Goal: Information Seeking & Learning: Learn about a topic

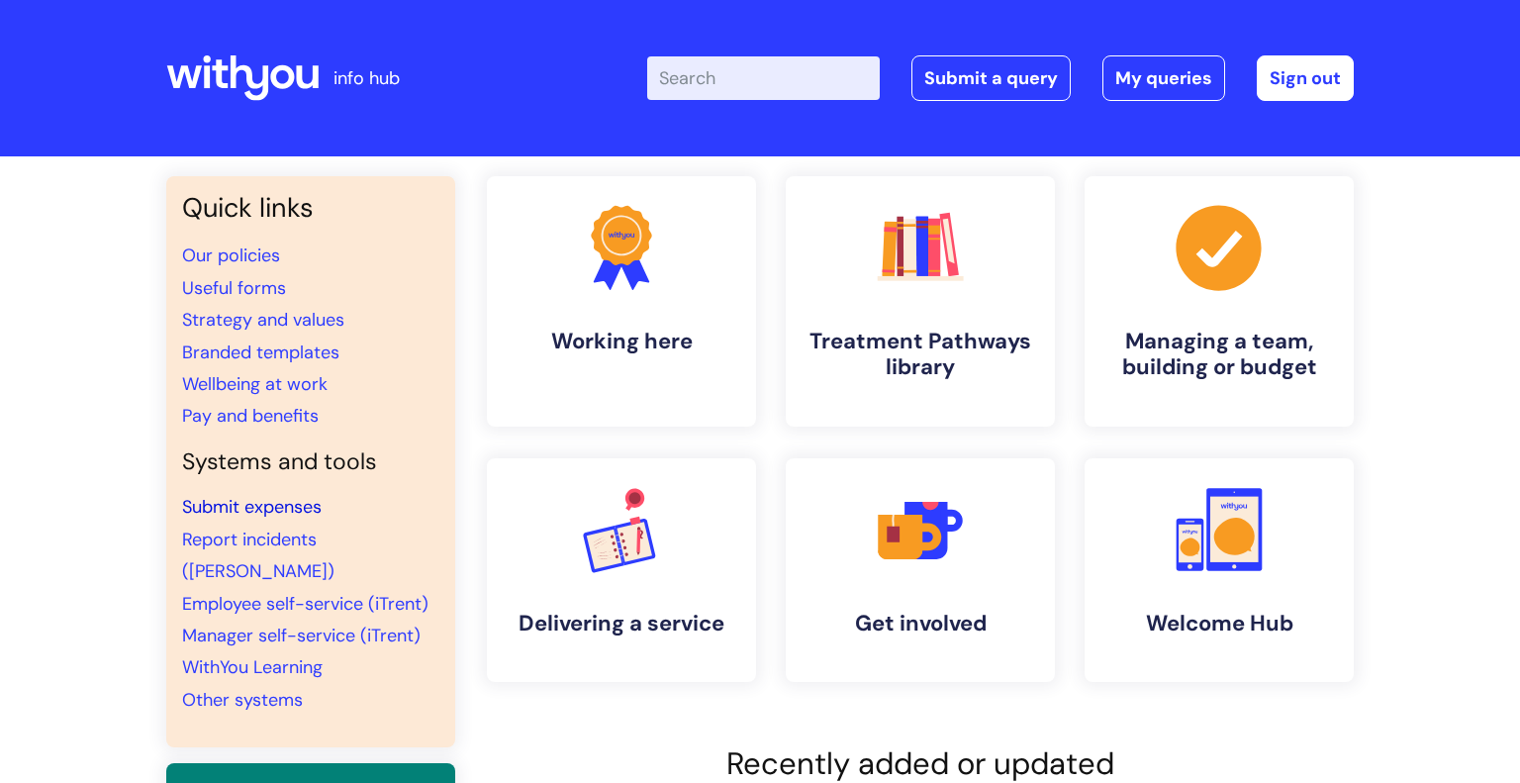
click at [252, 514] on link "Submit expenses" at bounding box center [252, 507] width 140 height 24
click at [262, 290] on link "Useful forms" at bounding box center [234, 288] width 104 height 24
click at [1226, 517] on rect at bounding box center [1234, 528] width 48 height 66
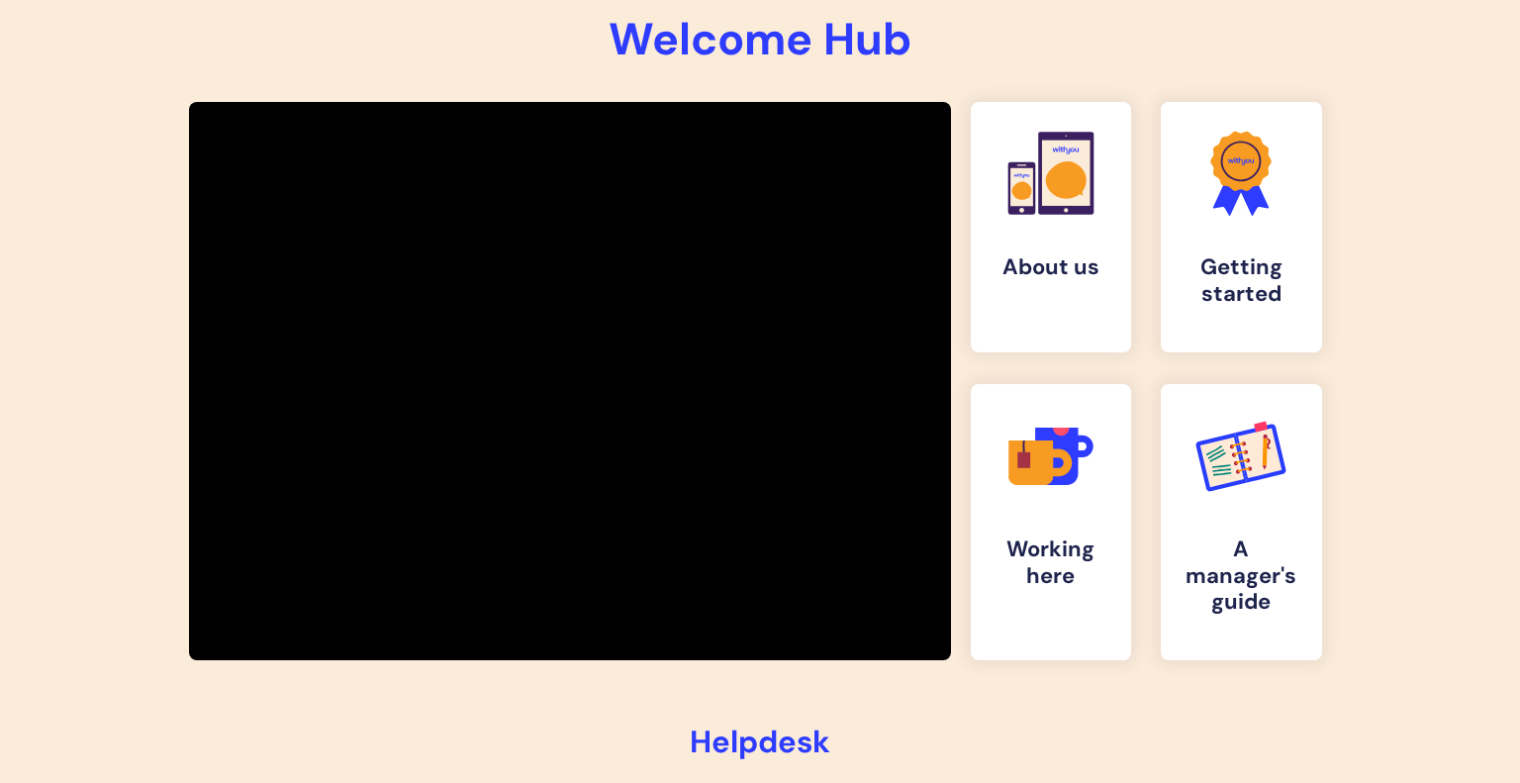
scroll to position [277, 0]
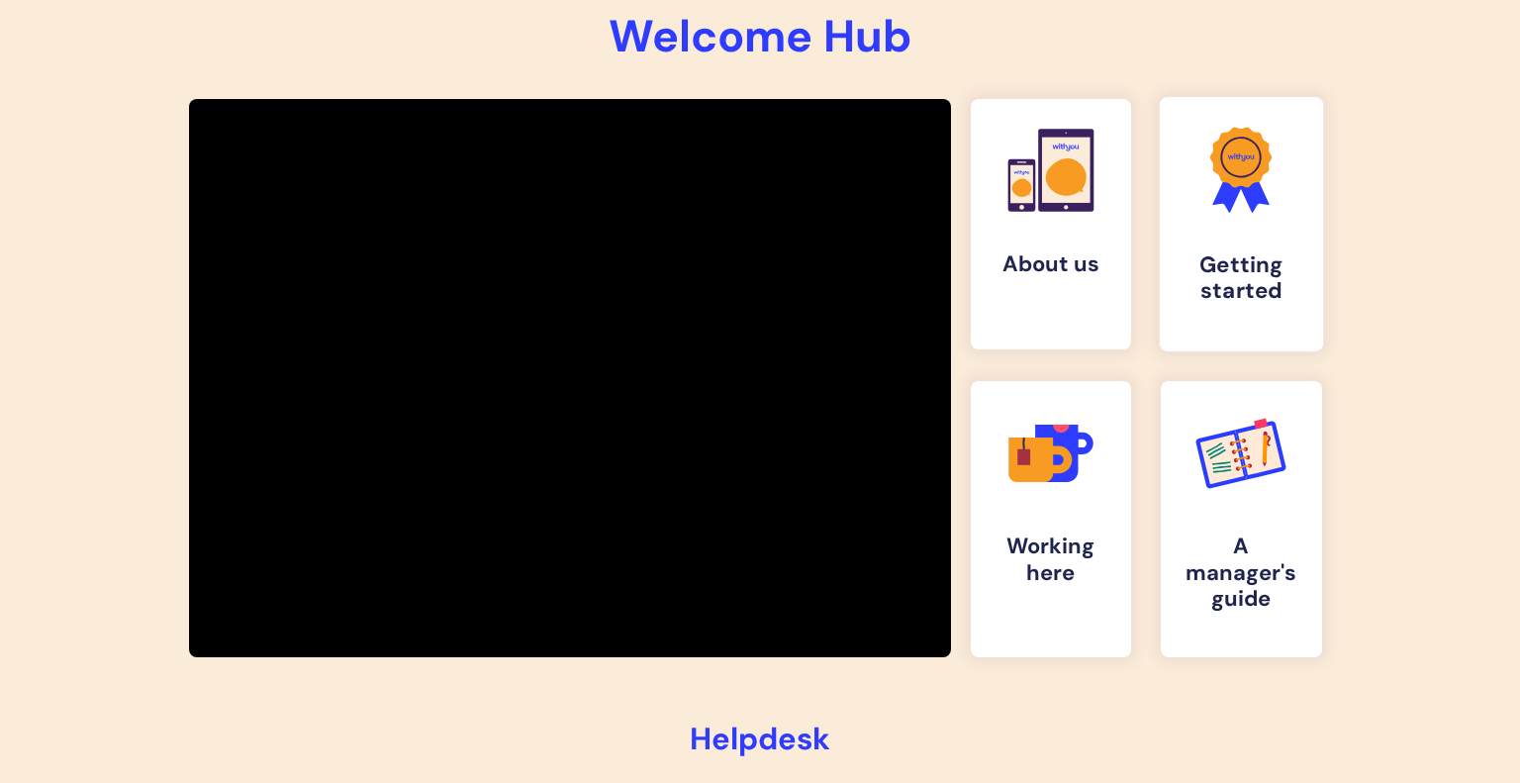
click at [1221, 286] on h4 "Getting started" at bounding box center [1241, 278] width 131 height 53
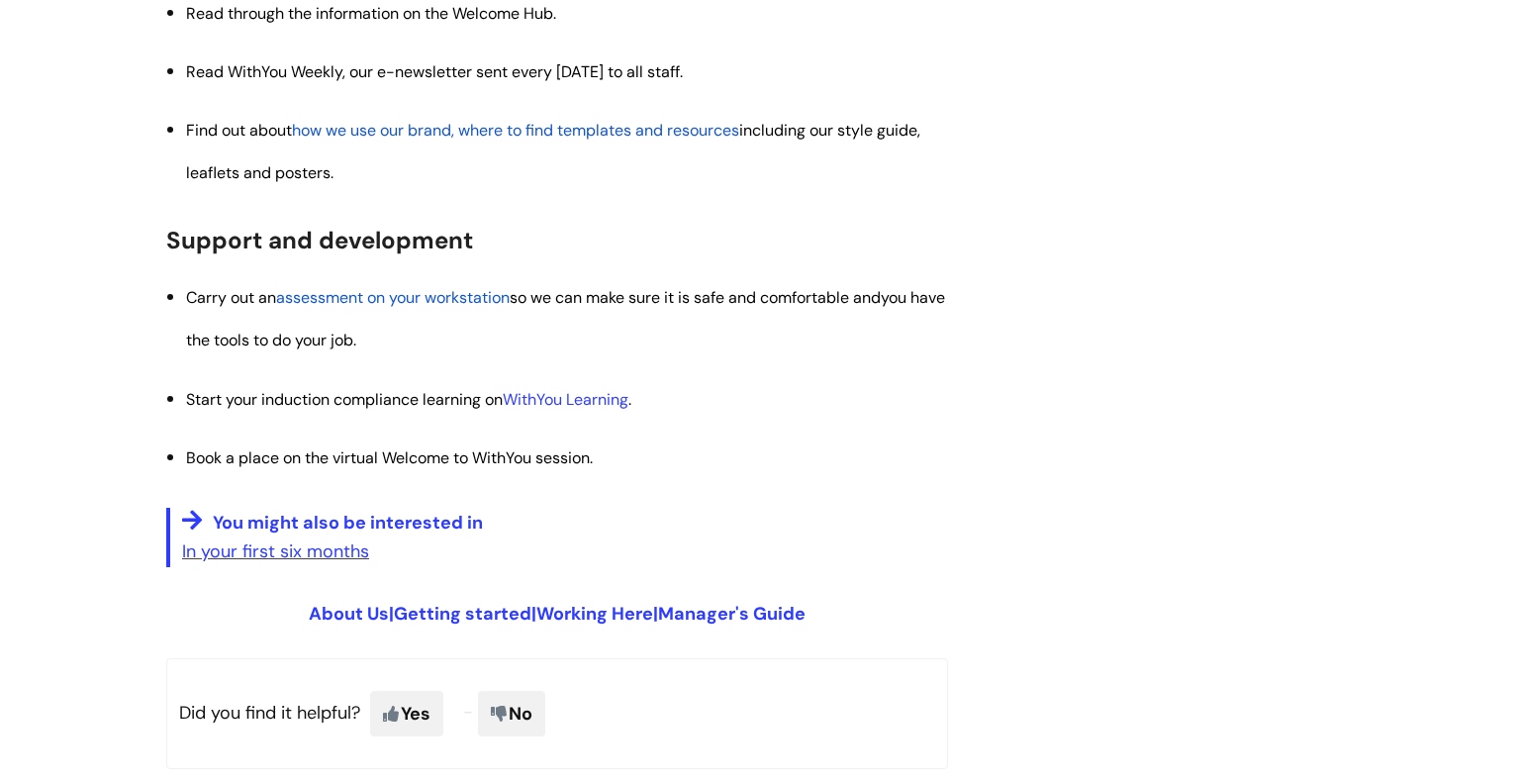
scroll to position [2296, 0]
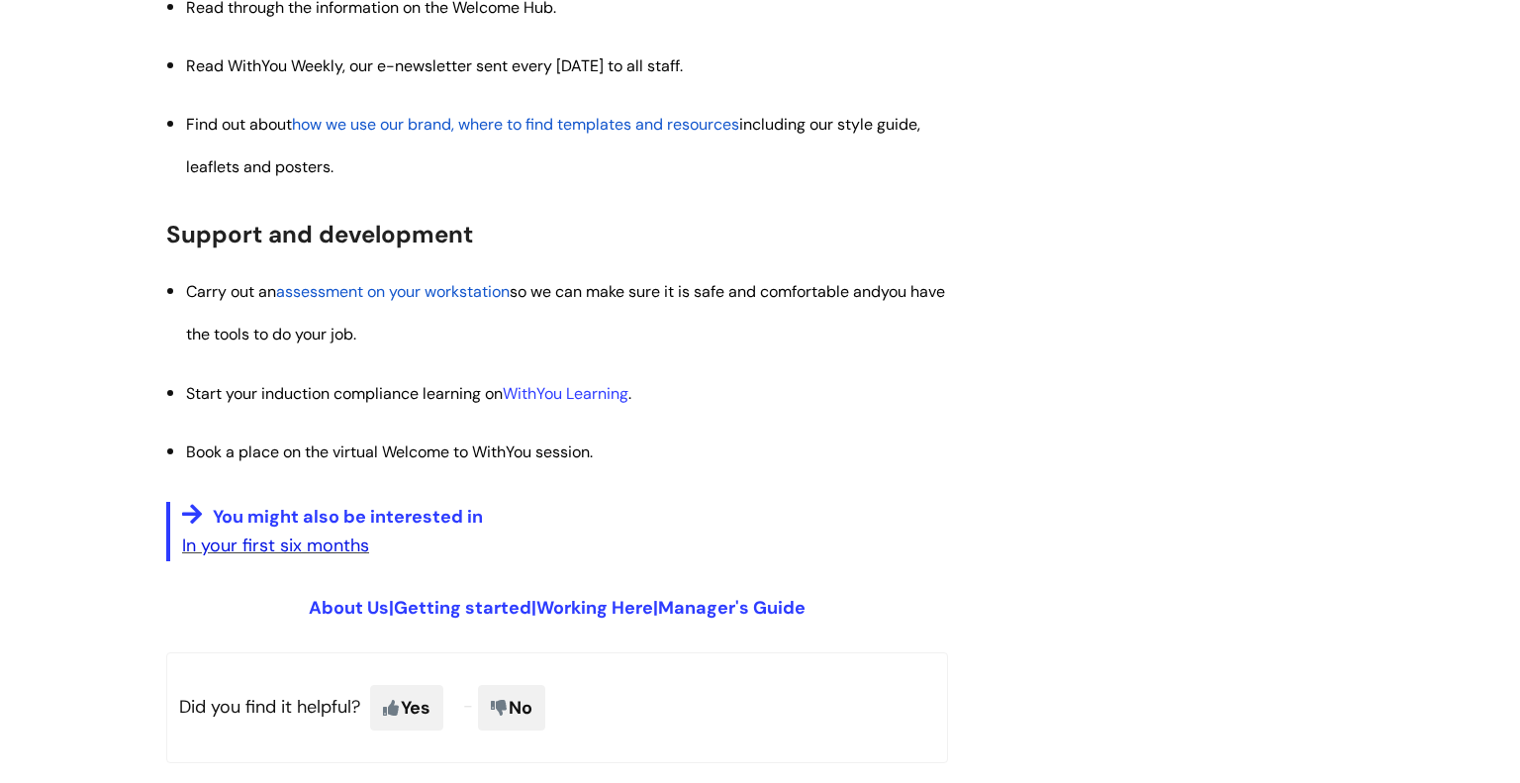
click at [248, 547] on link "In your first six months" at bounding box center [275, 545] width 187 height 24
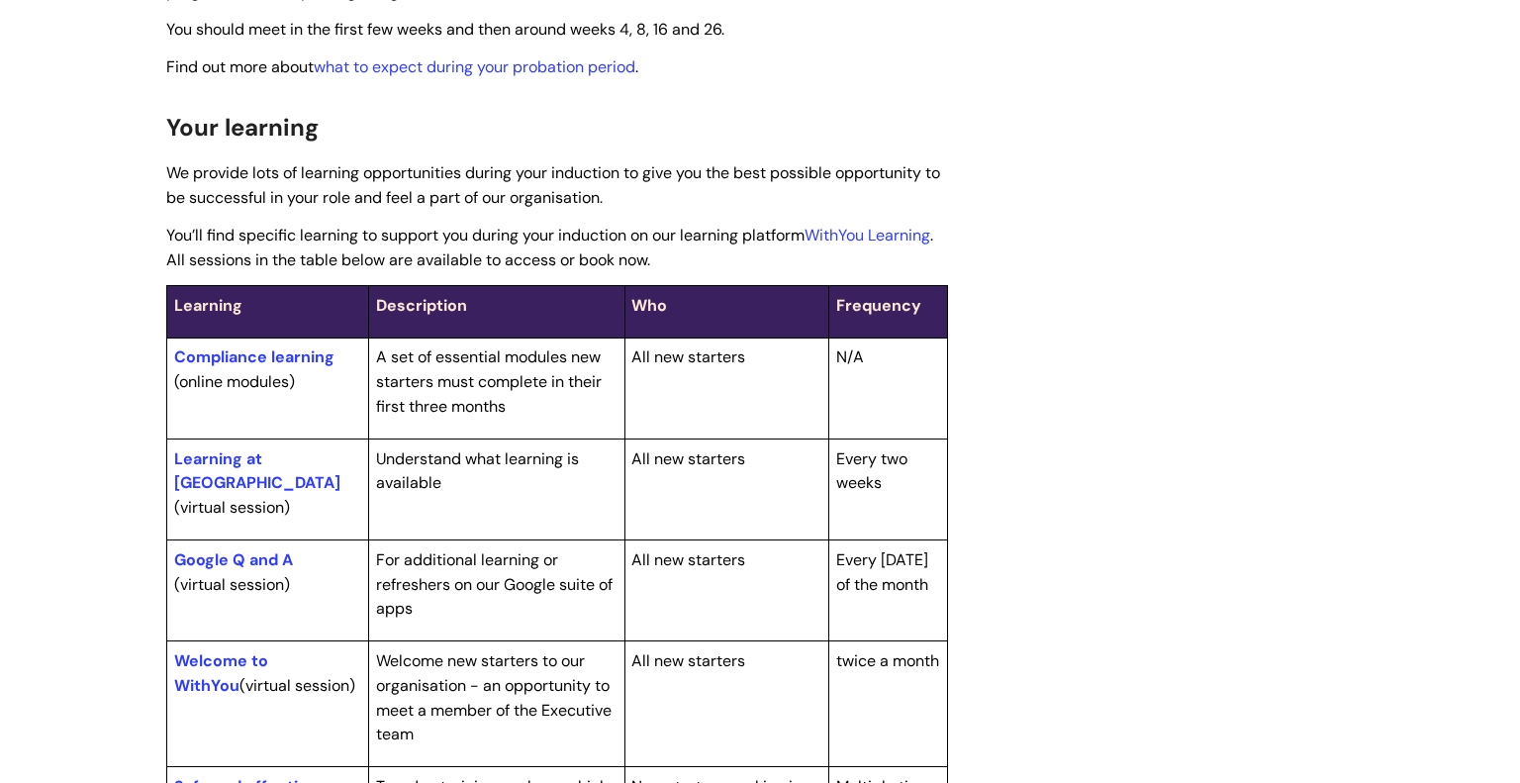
scroll to position [475, 0]
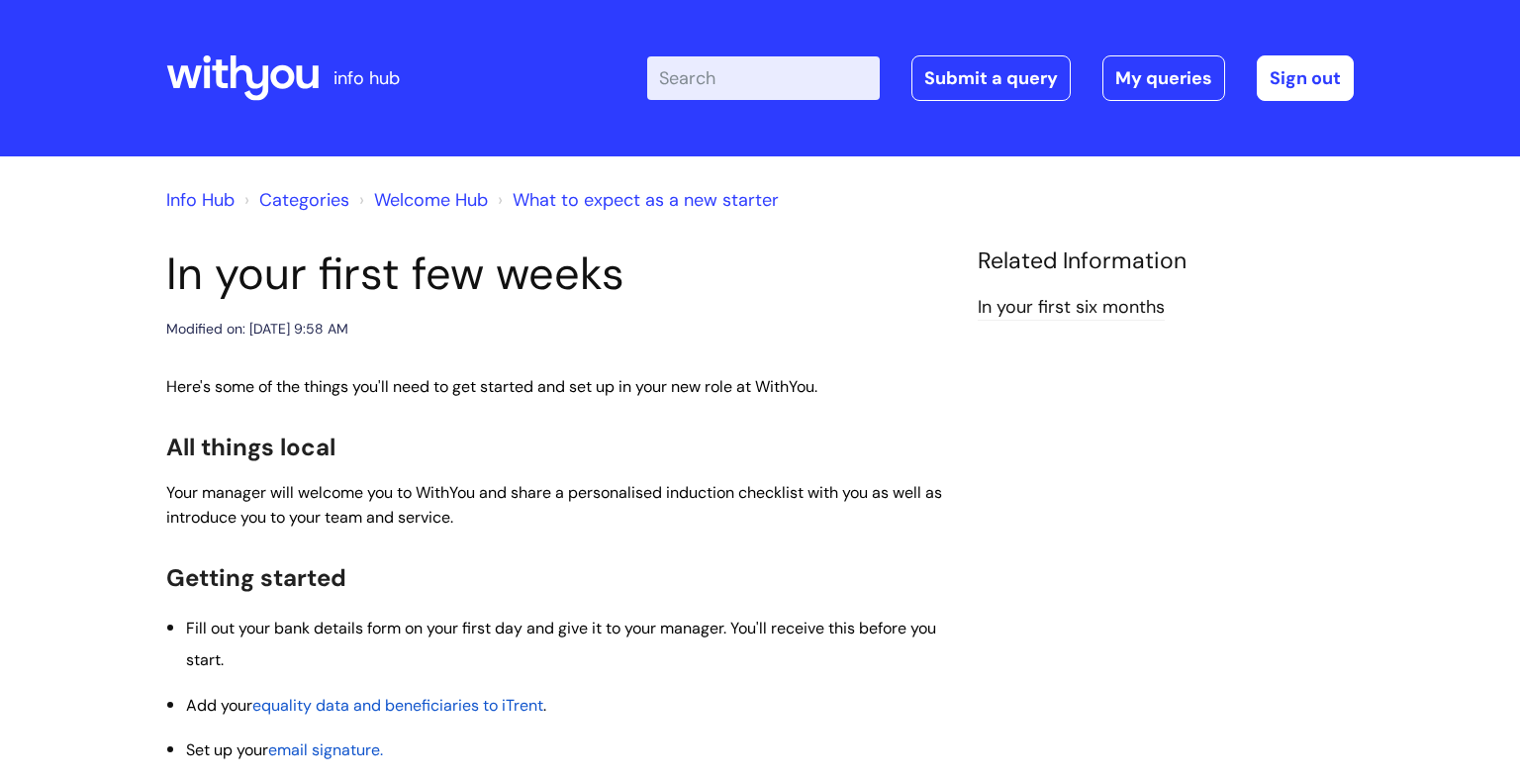
scroll to position [2296, 0]
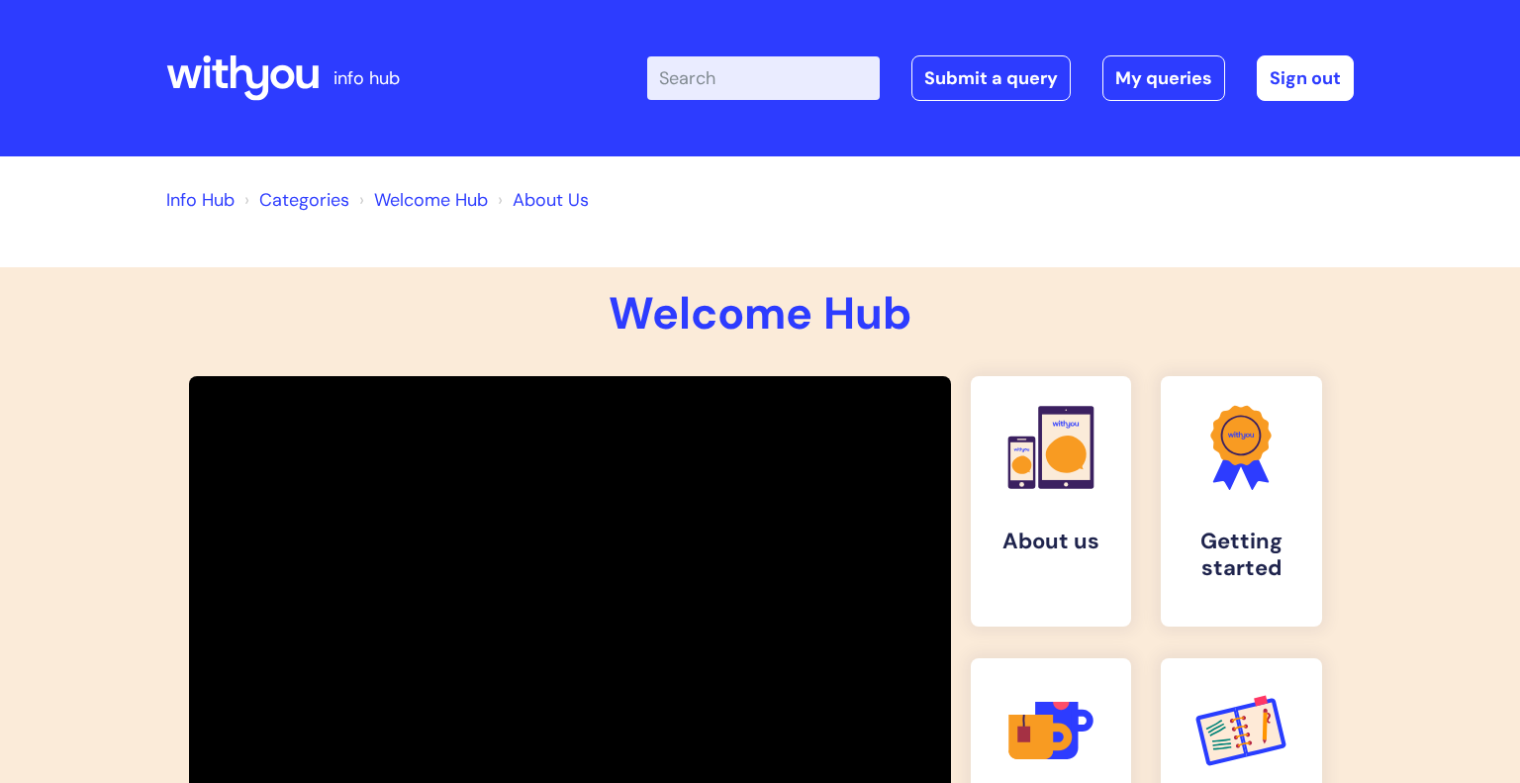
scroll to position [277, 0]
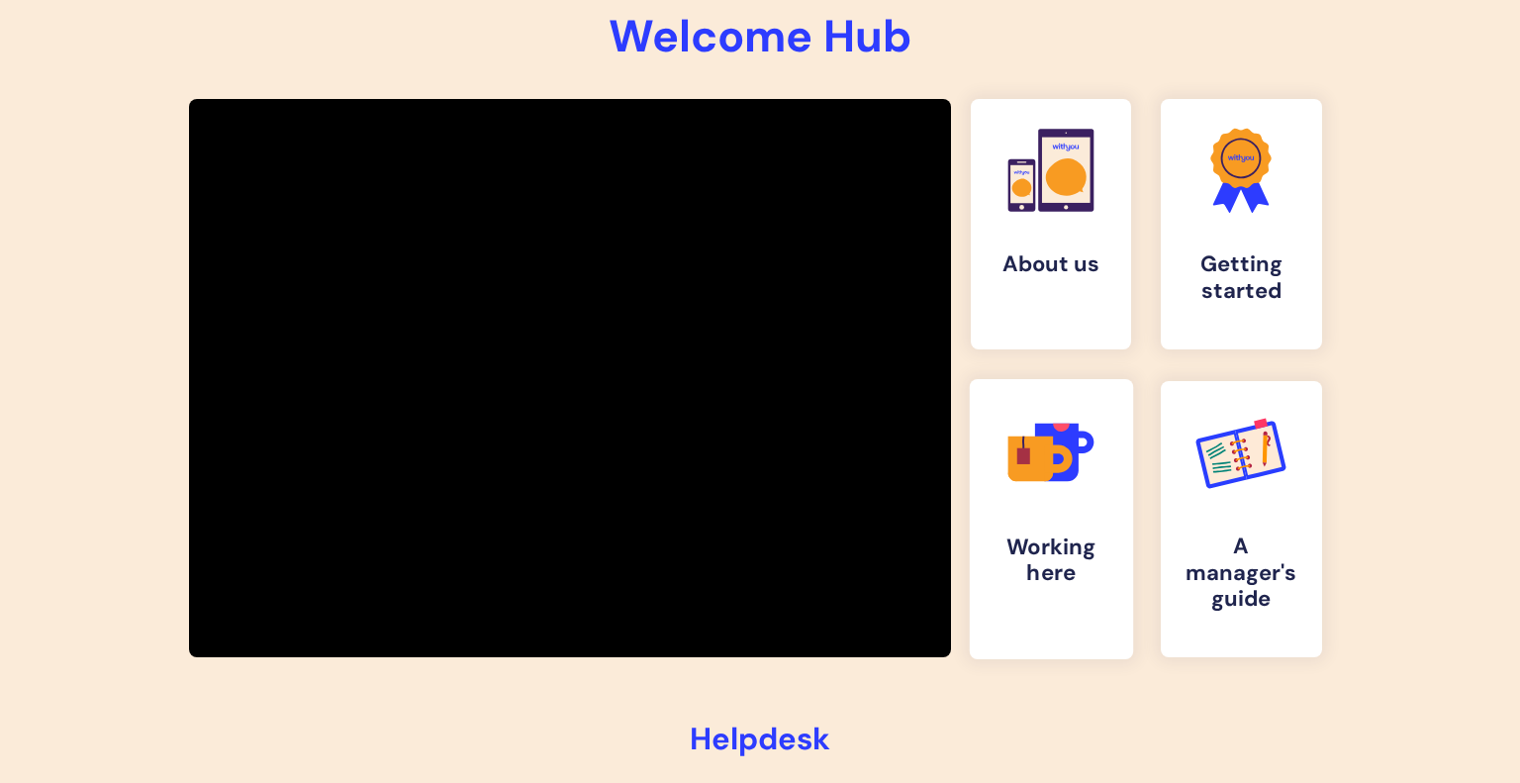
click at [1068, 515] on link ".cls-1{fill:#f89b22;}.cls-1,.cls-2,.cls-3,.cls-4,.cls-5{stroke-width:0px;}.cls-…" at bounding box center [1050, 519] width 163 height 280
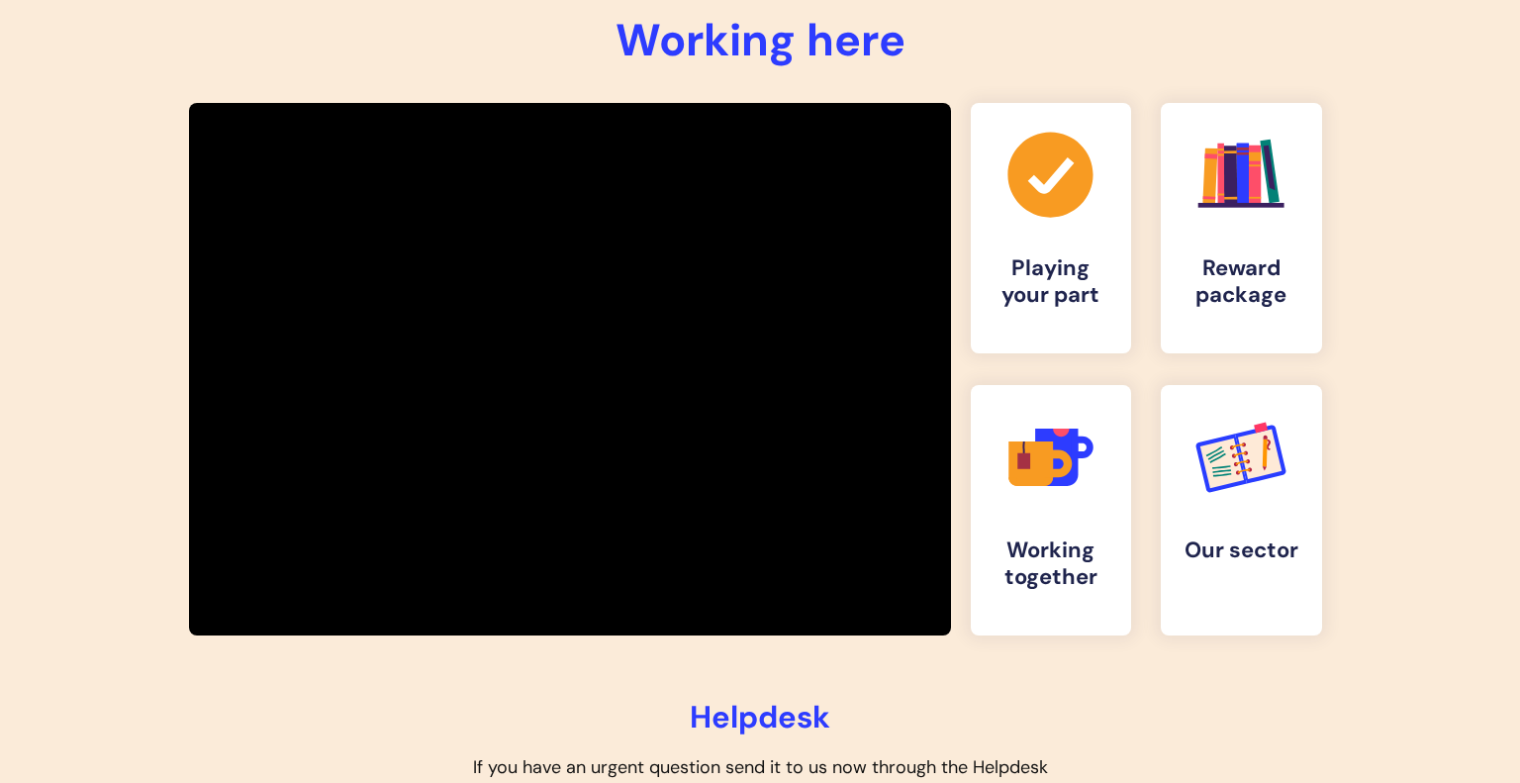
scroll to position [277, 0]
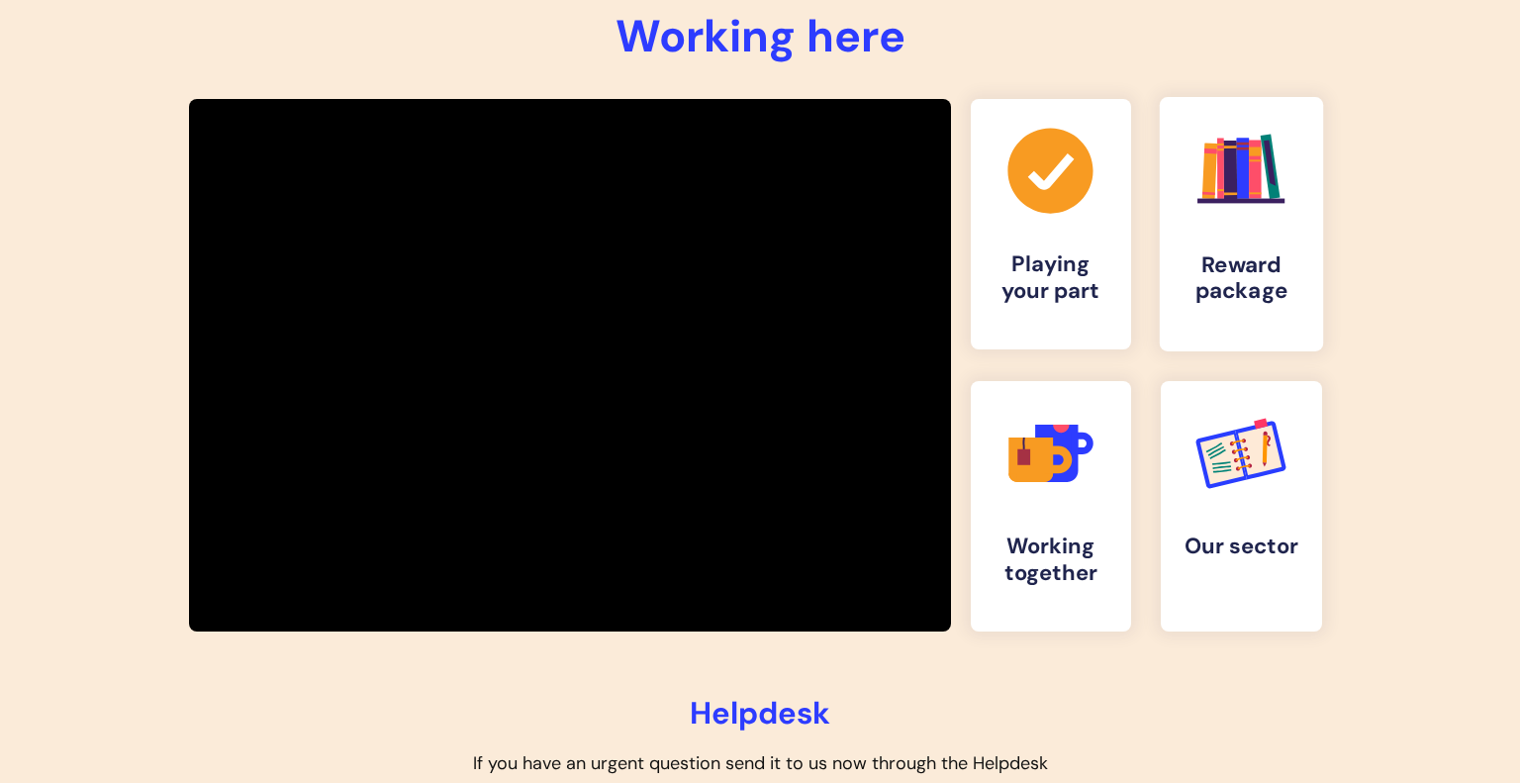
click at [1254, 229] on link ".cls-1{fill:#f89b22;}.cls-1,.cls-2,.cls-3,.cls-4,.cls-5,.cls-6,.cls-7{stroke-wi…" at bounding box center [1241, 224] width 163 height 254
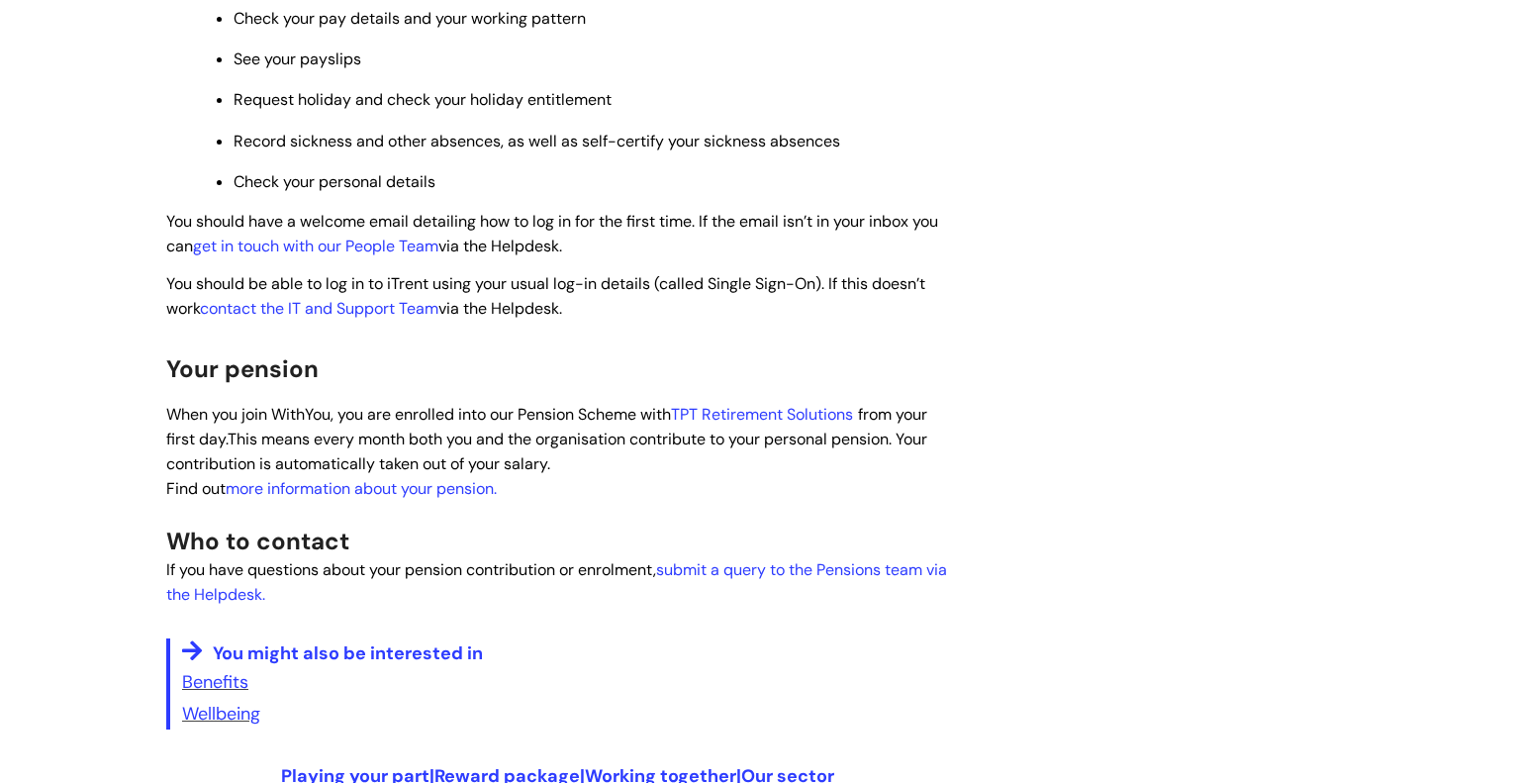
scroll to position [990, 0]
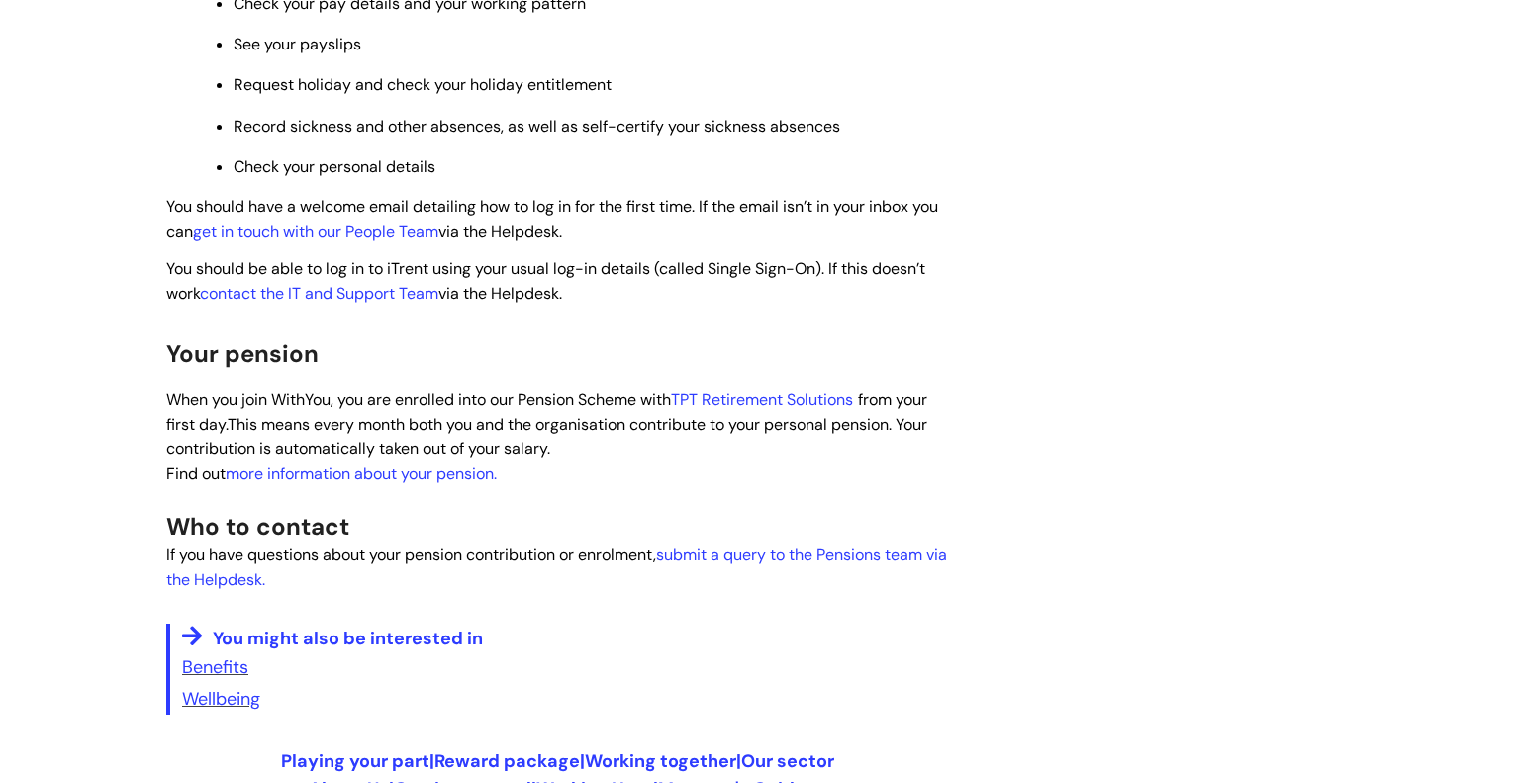
click at [752, 410] on span "TPT Retirement Solutions" at bounding box center [762, 399] width 182 height 21
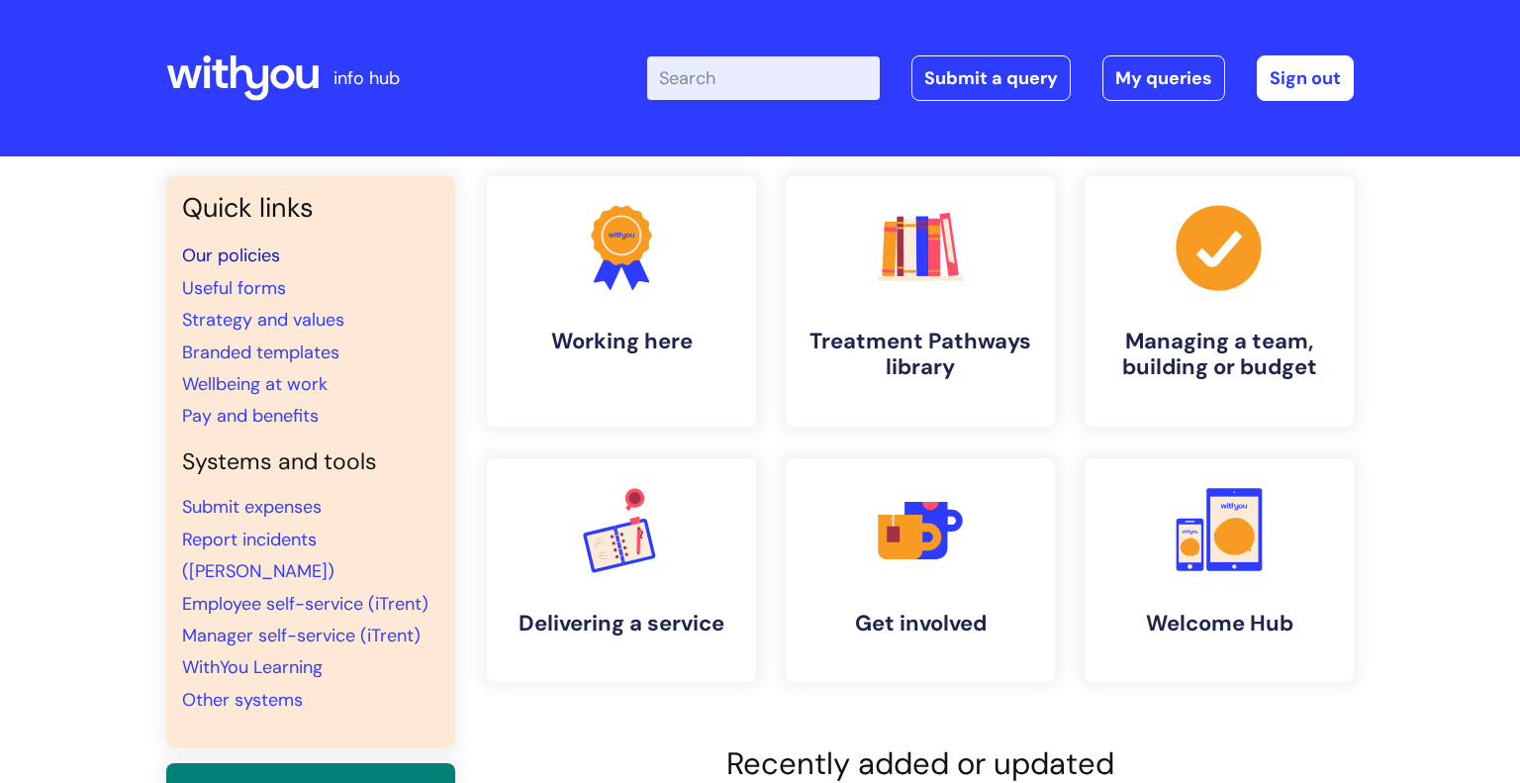
click at [223, 252] on link "Our policies" at bounding box center [231, 255] width 98 height 24
